Goal: Information Seeking & Learning: Learn about a topic

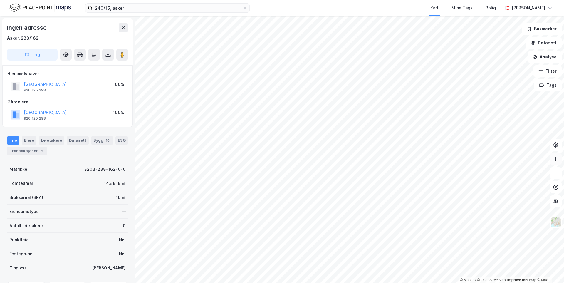
click at [554, 162] on button at bounding box center [556, 159] width 12 height 12
click at [557, 161] on icon at bounding box center [556, 159] width 6 height 6
click at [555, 161] on icon at bounding box center [556, 159] width 6 height 6
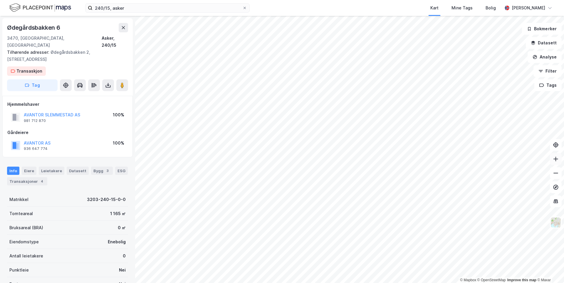
click at [560, 160] on button at bounding box center [556, 159] width 12 height 12
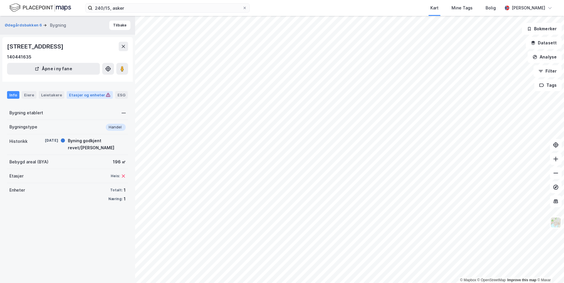
click at [84, 96] on div "Etasjer og enheter" at bounding box center [89, 94] width 41 height 5
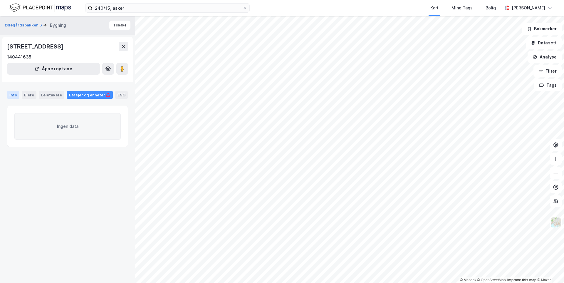
click at [11, 95] on div "Info" at bounding box center [13, 95] width 12 height 8
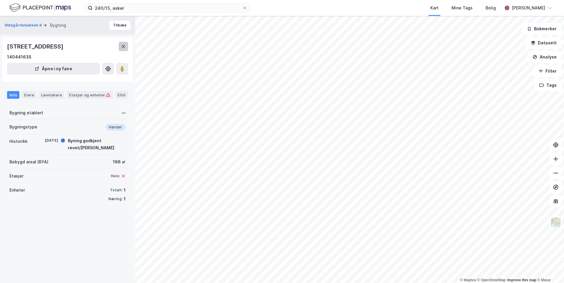
click at [122, 48] on icon at bounding box center [123, 46] width 5 height 5
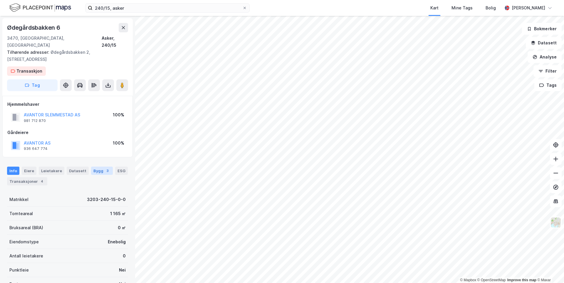
click at [97, 167] on div "Bygg 3" at bounding box center [102, 171] width 22 height 8
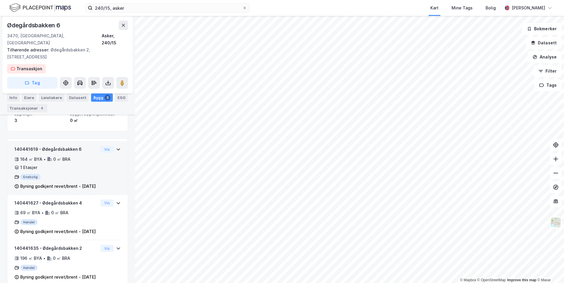
scroll to position [114, 0]
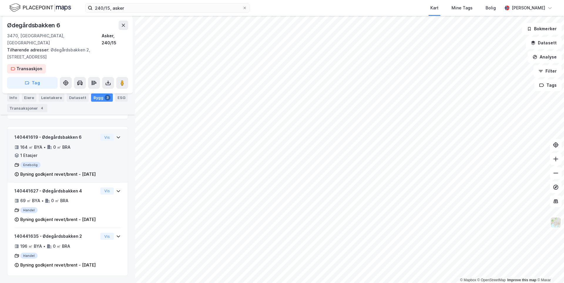
click at [86, 171] on div "Byning godkjent revet/brent - [DATE]" at bounding box center [57, 174] width 75 height 7
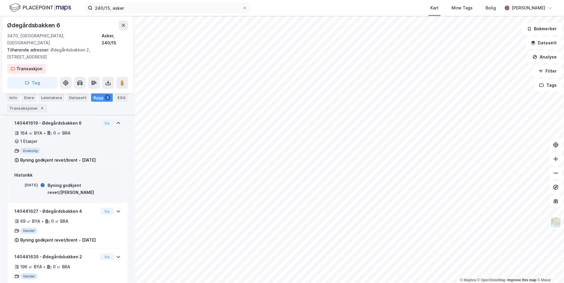
click at [17, 158] on icon at bounding box center [16, 160] width 5 height 5
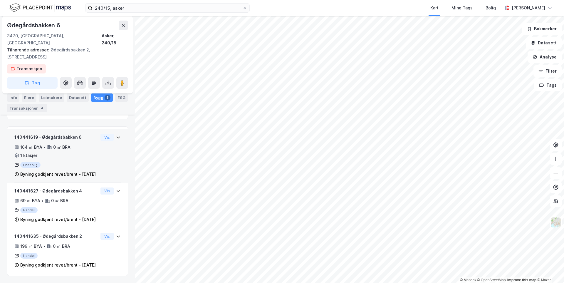
click at [17, 172] on icon at bounding box center [16, 174] width 5 height 5
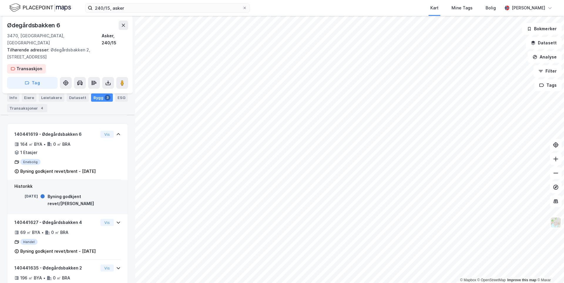
scroll to position [142, 0]
